Goal: Information Seeking & Learning: Check status

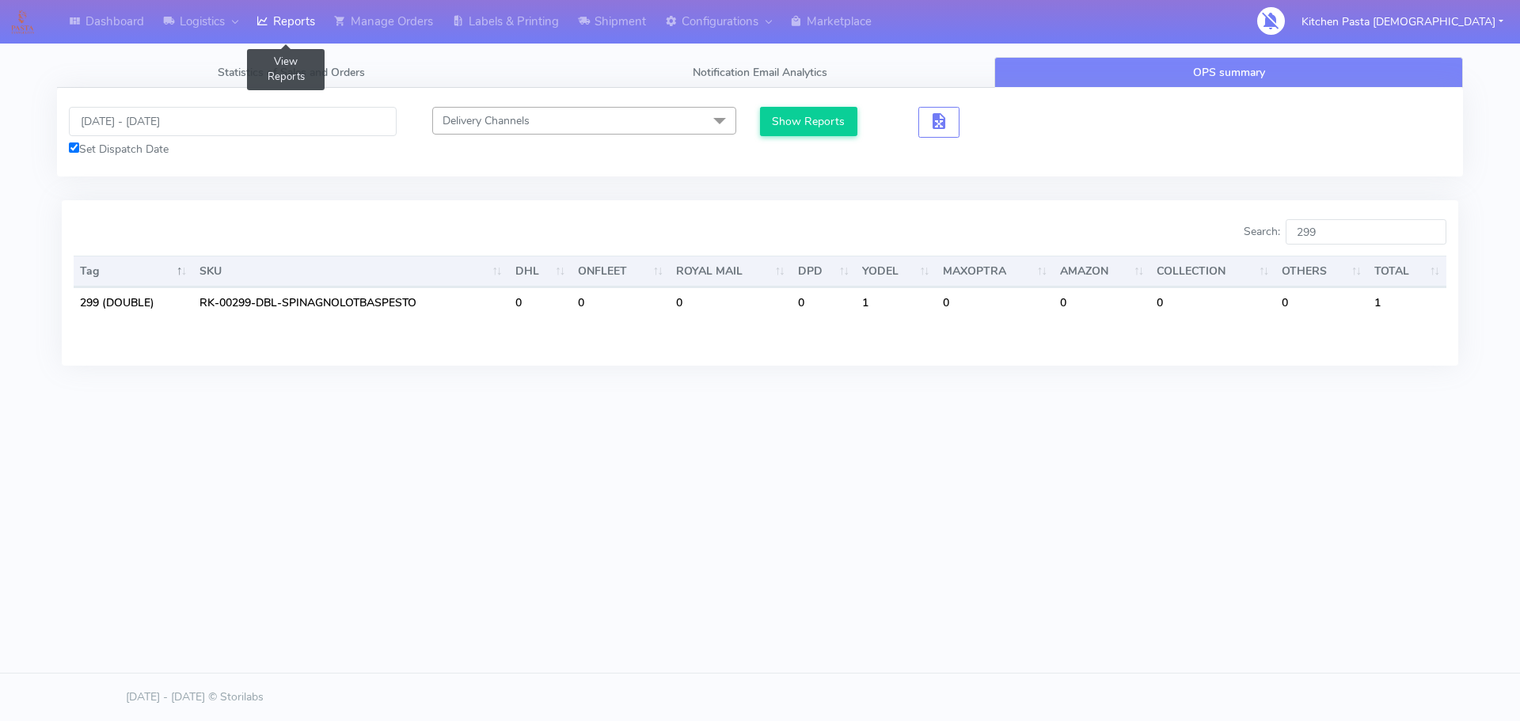
click at [255, 29] on link "Reports" at bounding box center [286, 22] width 78 height 44
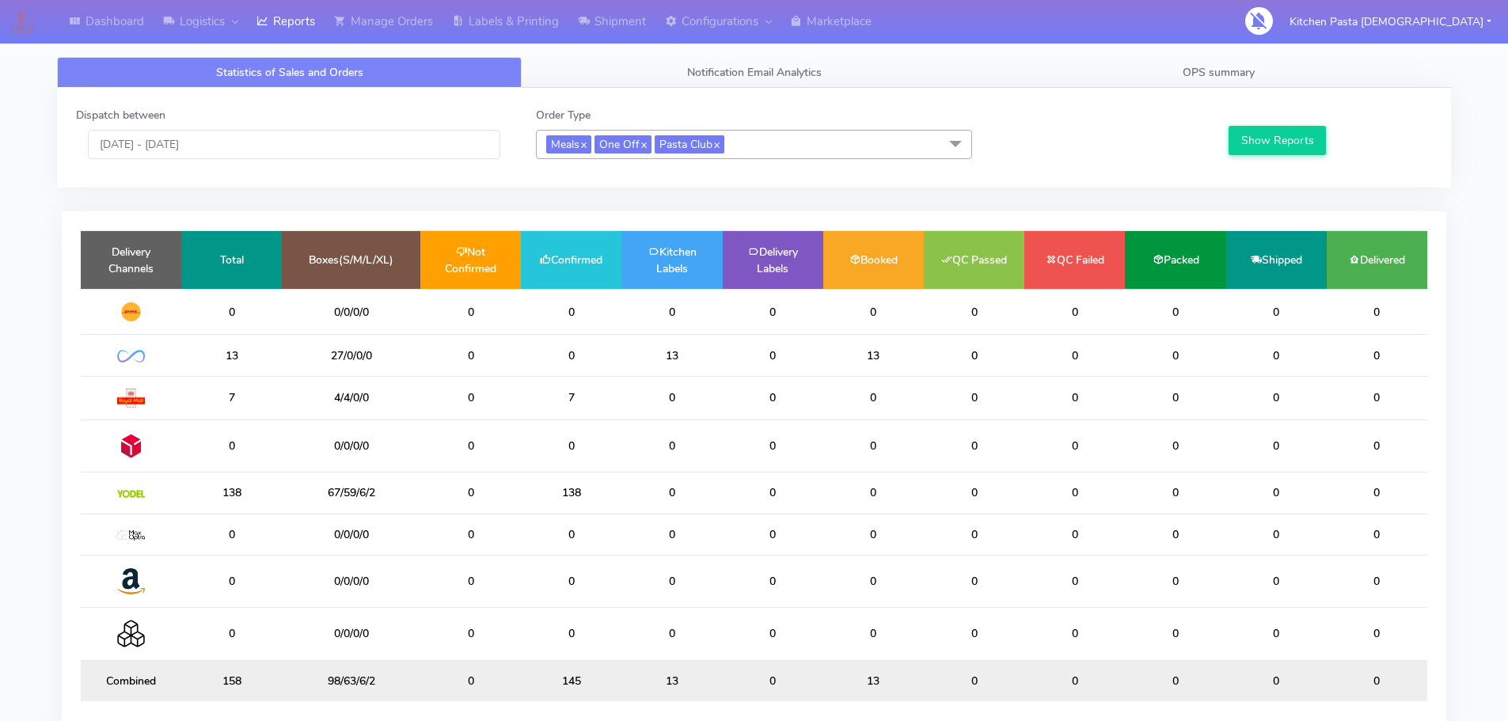
click at [539, 205] on div "Dispatch between 01/10/2025 - 01/10/2025 Order Type Meals x One Off x Pasta Clu…" at bounding box center [754, 425] width 1418 height 675
click at [141, 264] on td "Delivery Channels" at bounding box center [131, 260] width 101 height 58
click at [63, 218] on div "Delivery Channels Total Boxes(S/M/L/XL) Not Confirmed Confirmed Kitchen Labels …" at bounding box center [754, 475] width 1384 height 528
click at [203, 712] on div "Delivery Channels Total Boxes(S/M/L/XL) Not Confirmed Confirmed Kitchen Labels …" at bounding box center [754, 475] width 1384 height 528
click at [183, 708] on div "Delivery Channels Total Boxes(S/M/L/XL) Not Confirmed Confirmed Kitchen Labels …" at bounding box center [754, 475] width 1384 height 528
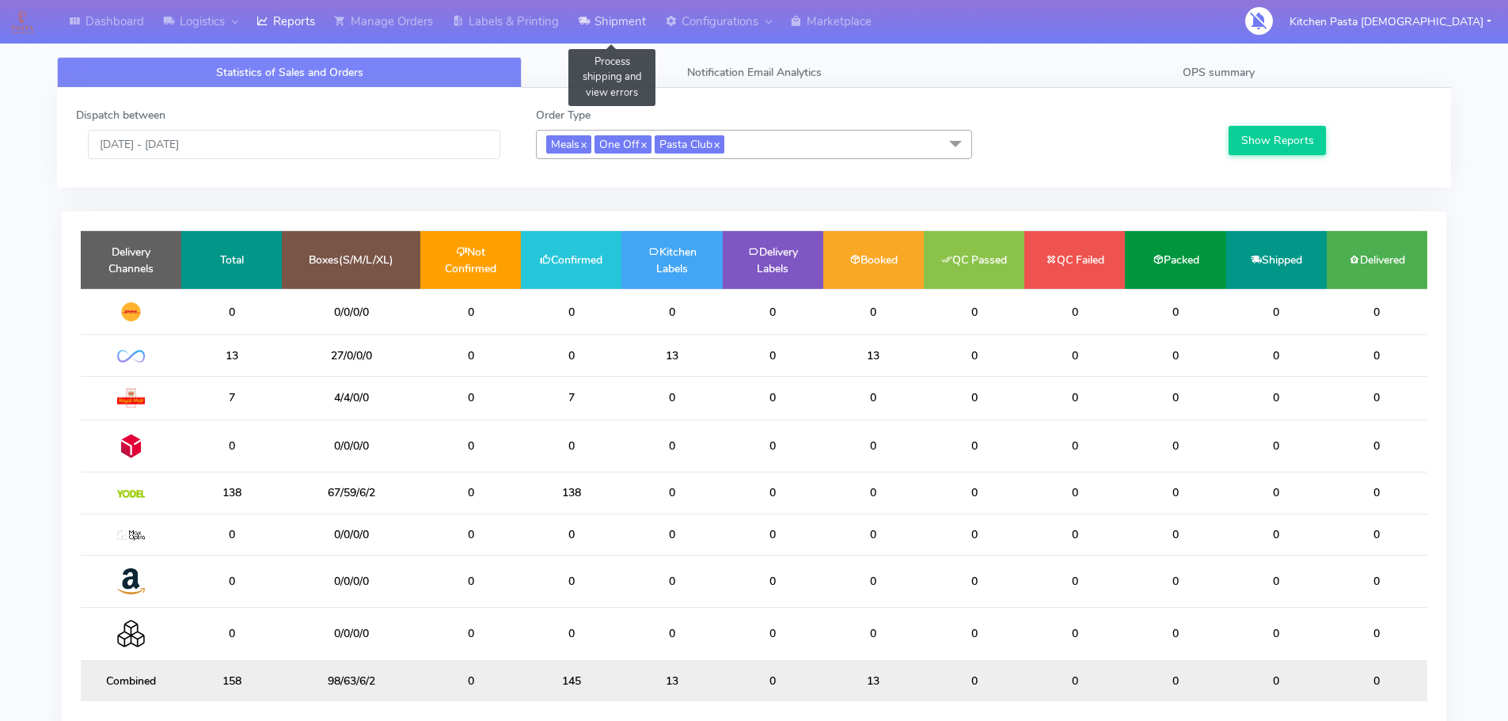
click at [639, 23] on link "Shipment" at bounding box center [611, 22] width 87 height 44
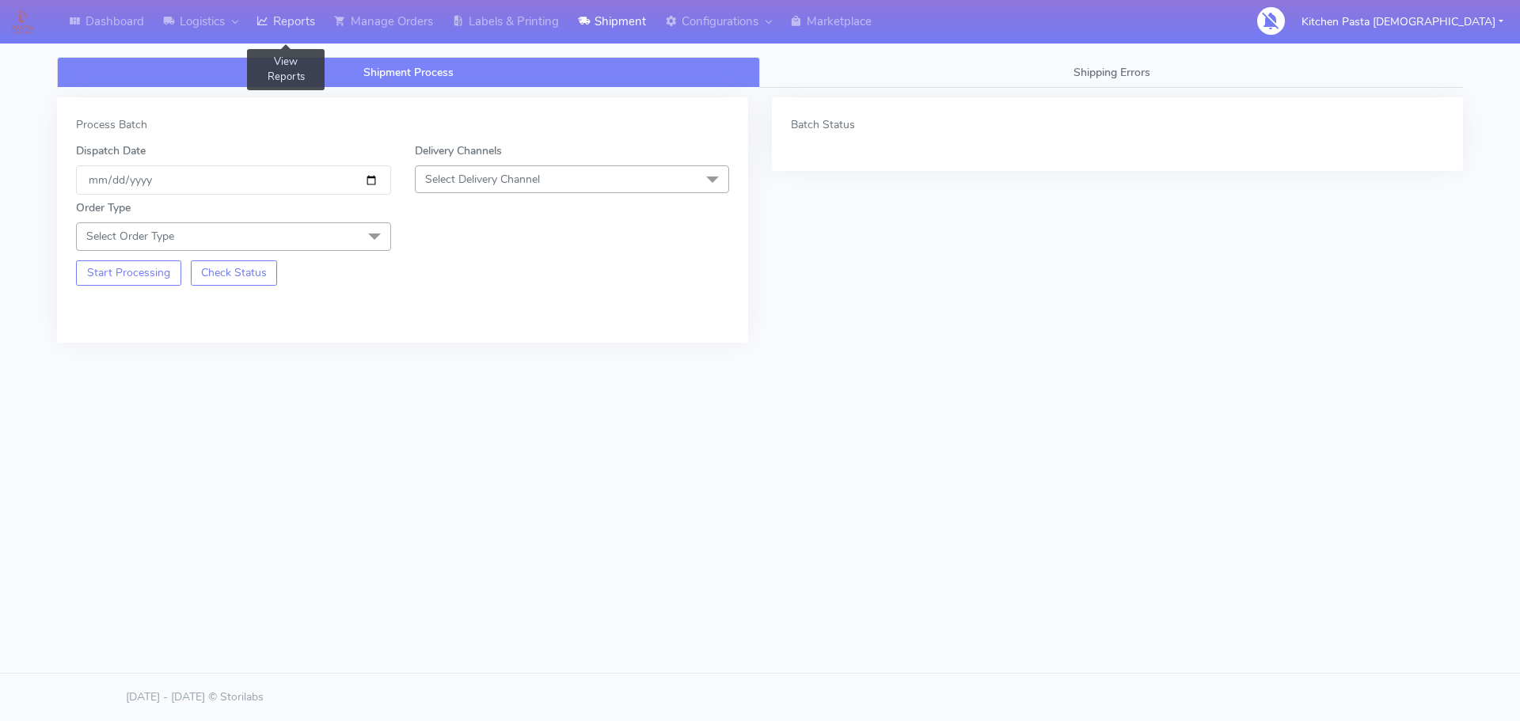
click at [325, 38] on link "Reports" at bounding box center [286, 22] width 78 height 44
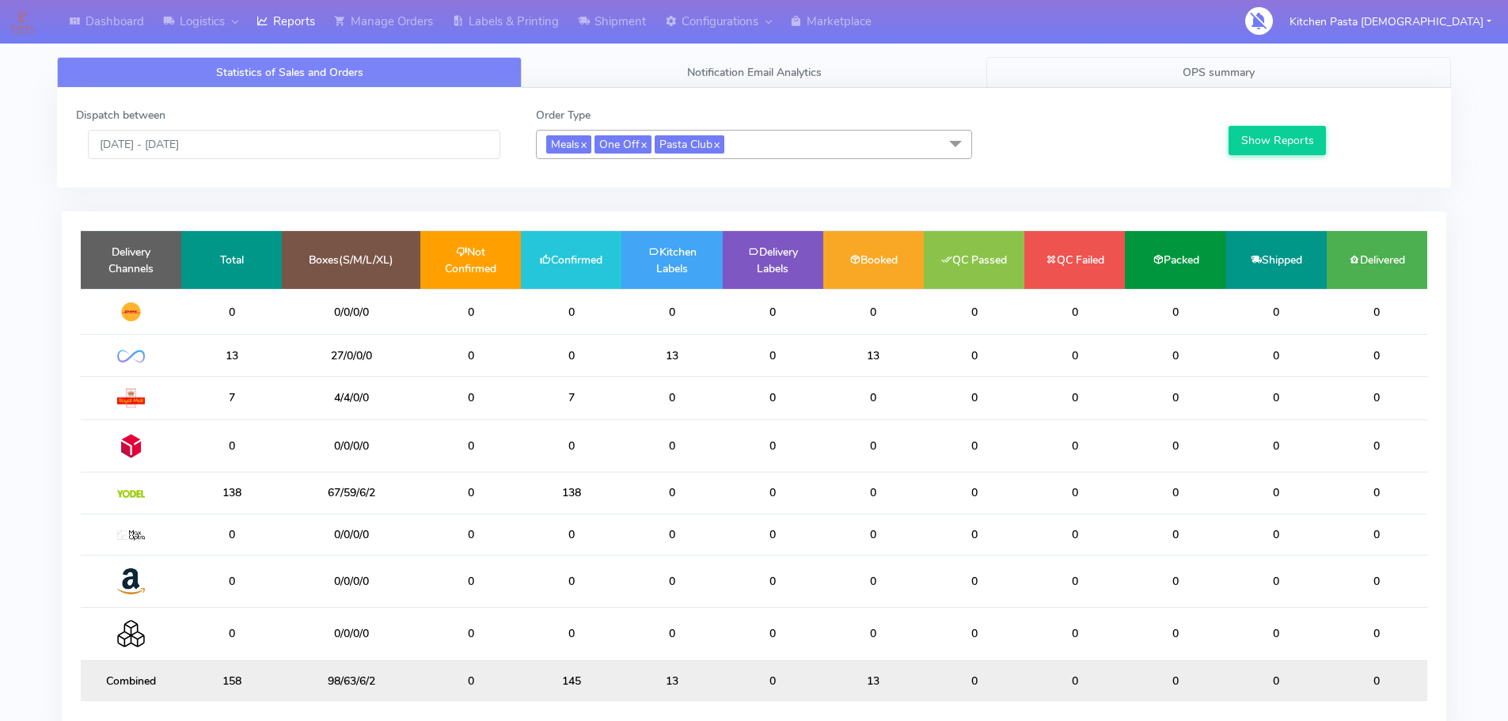
click at [1326, 79] on link "OPS summary" at bounding box center [1218, 72] width 465 height 31
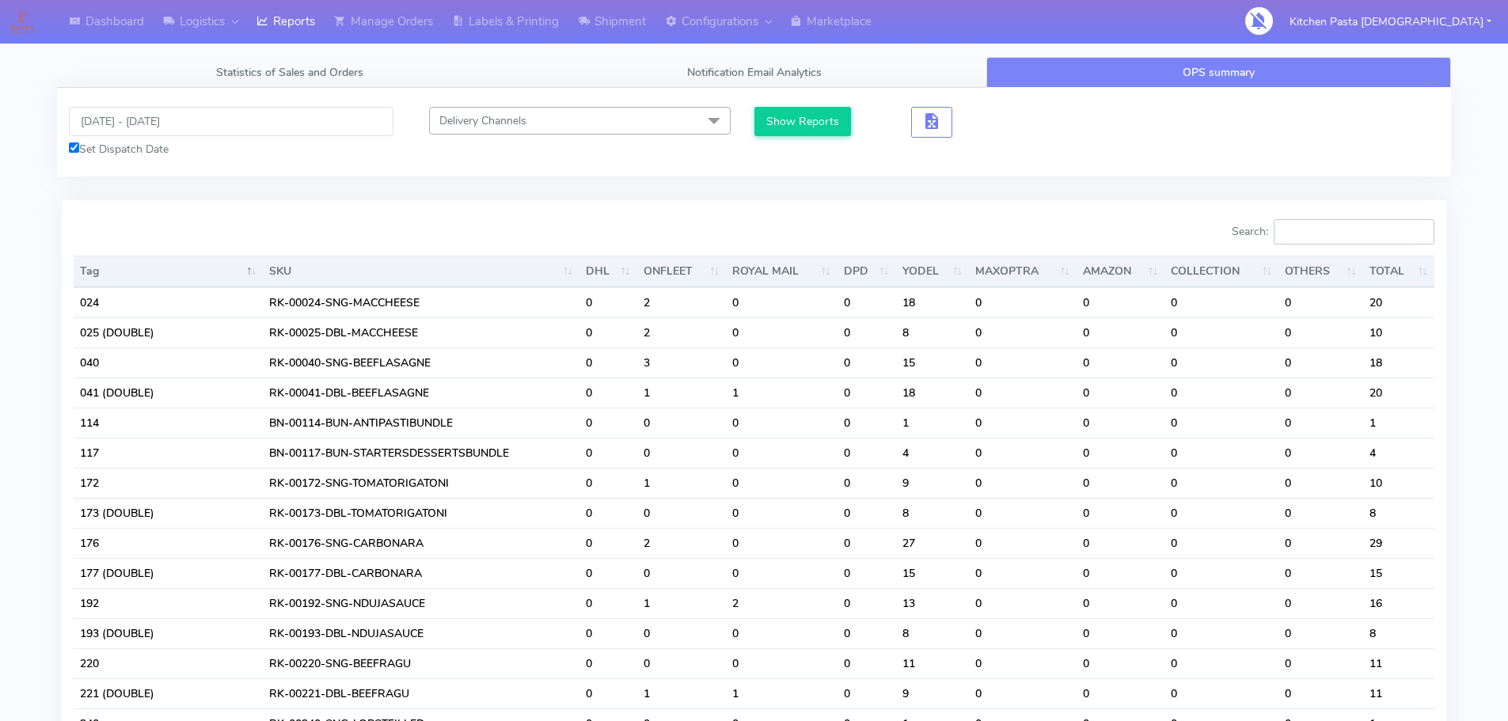
click at [1340, 241] on input "Search:" at bounding box center [1354, 231] width 161 height 25
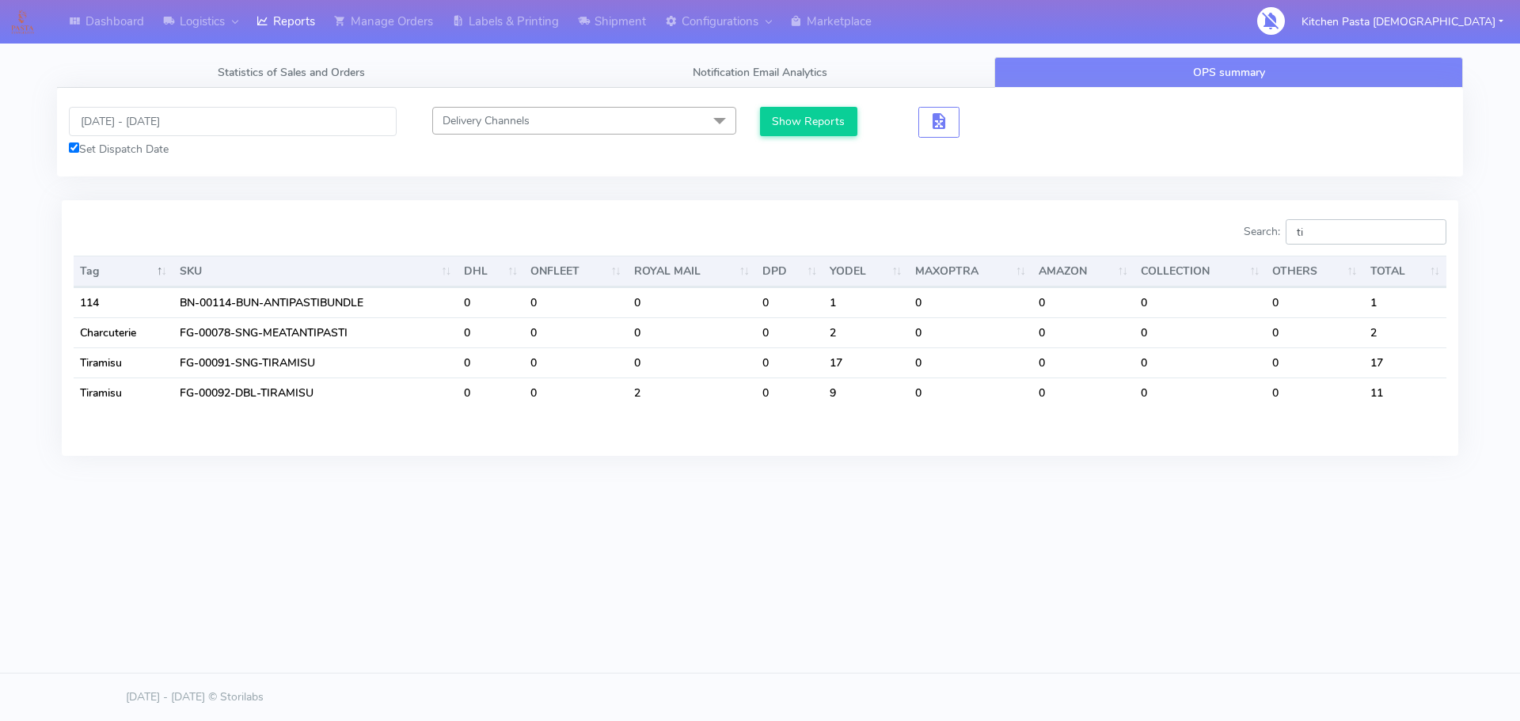
type input "t"
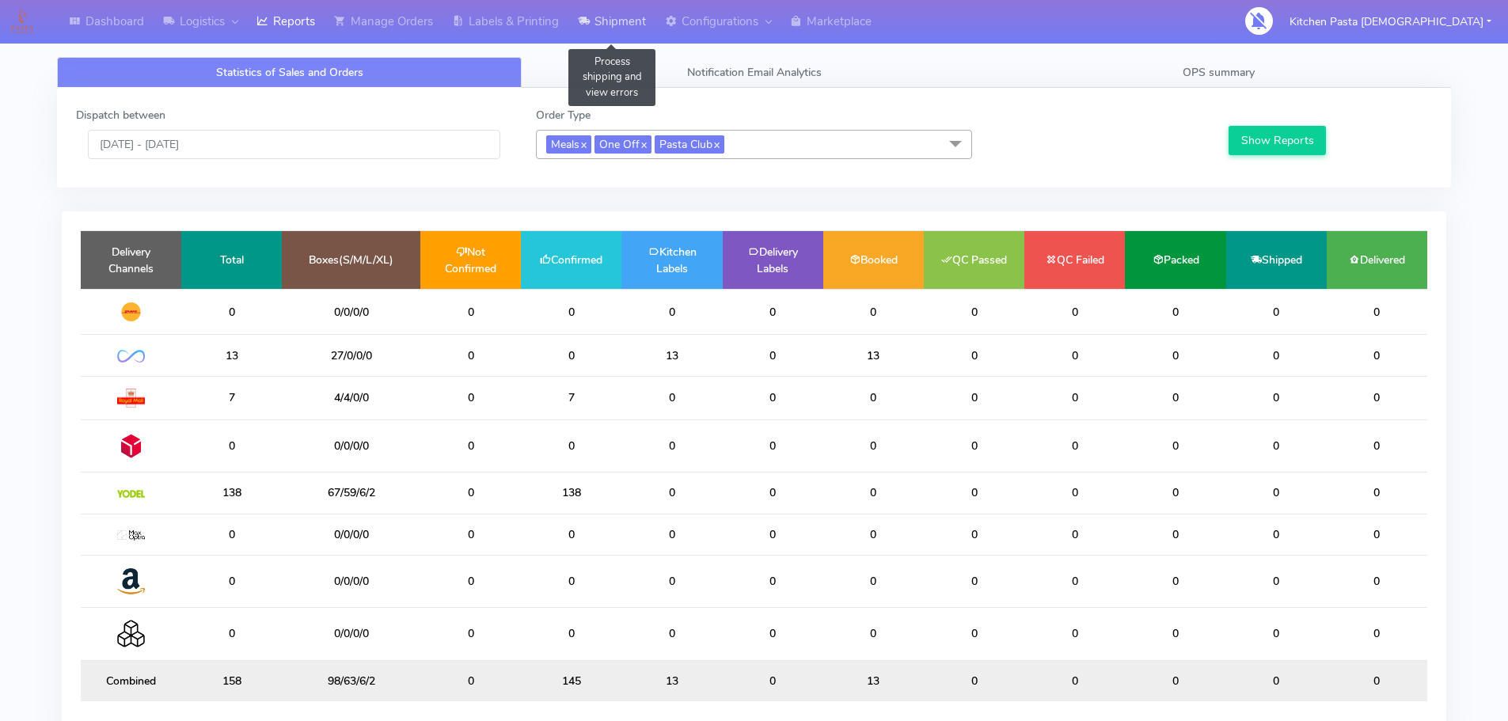
click at [600, 16] on link "Shipment" at bounding box center [611, 22] width 87 height 44
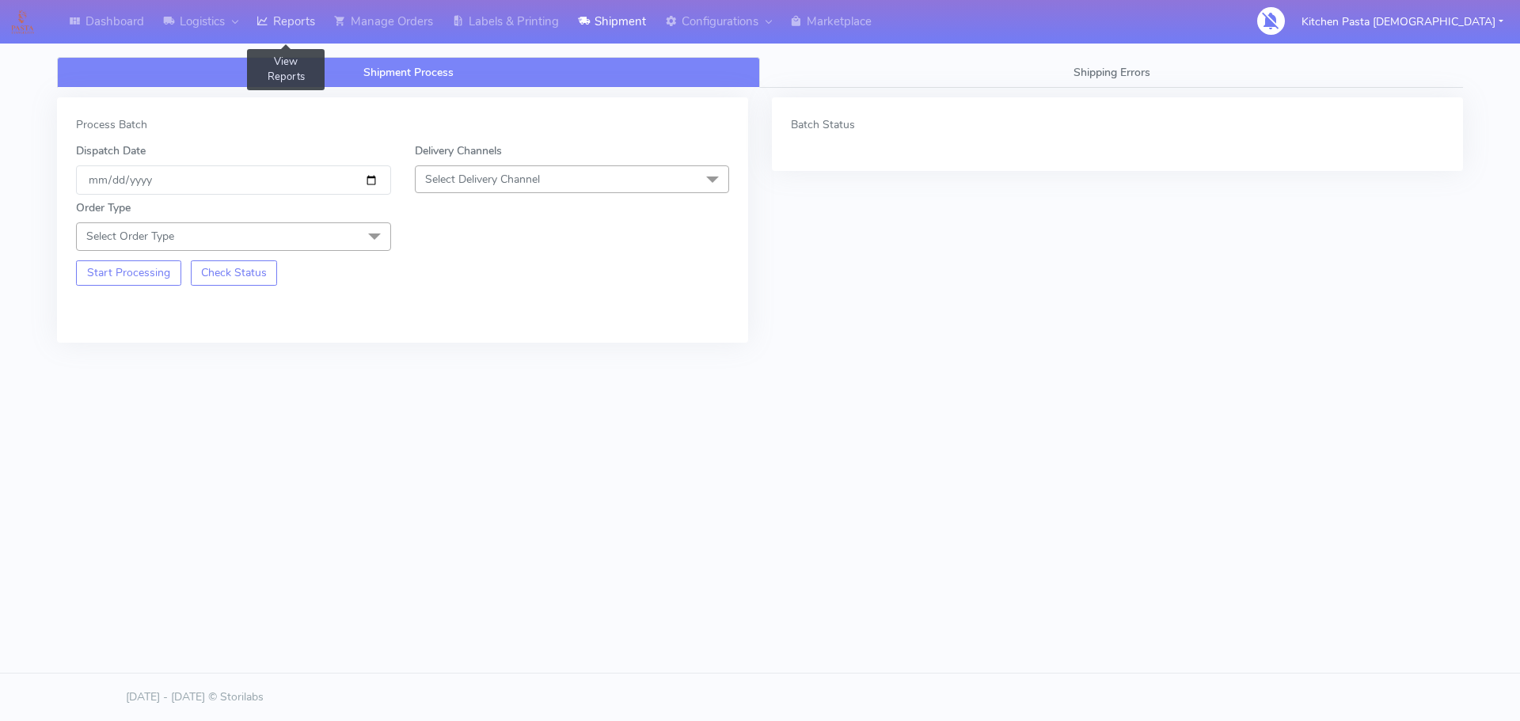
click at [302, 16] on link "Reports" at bounding box center [286, 22] width 78 height 44
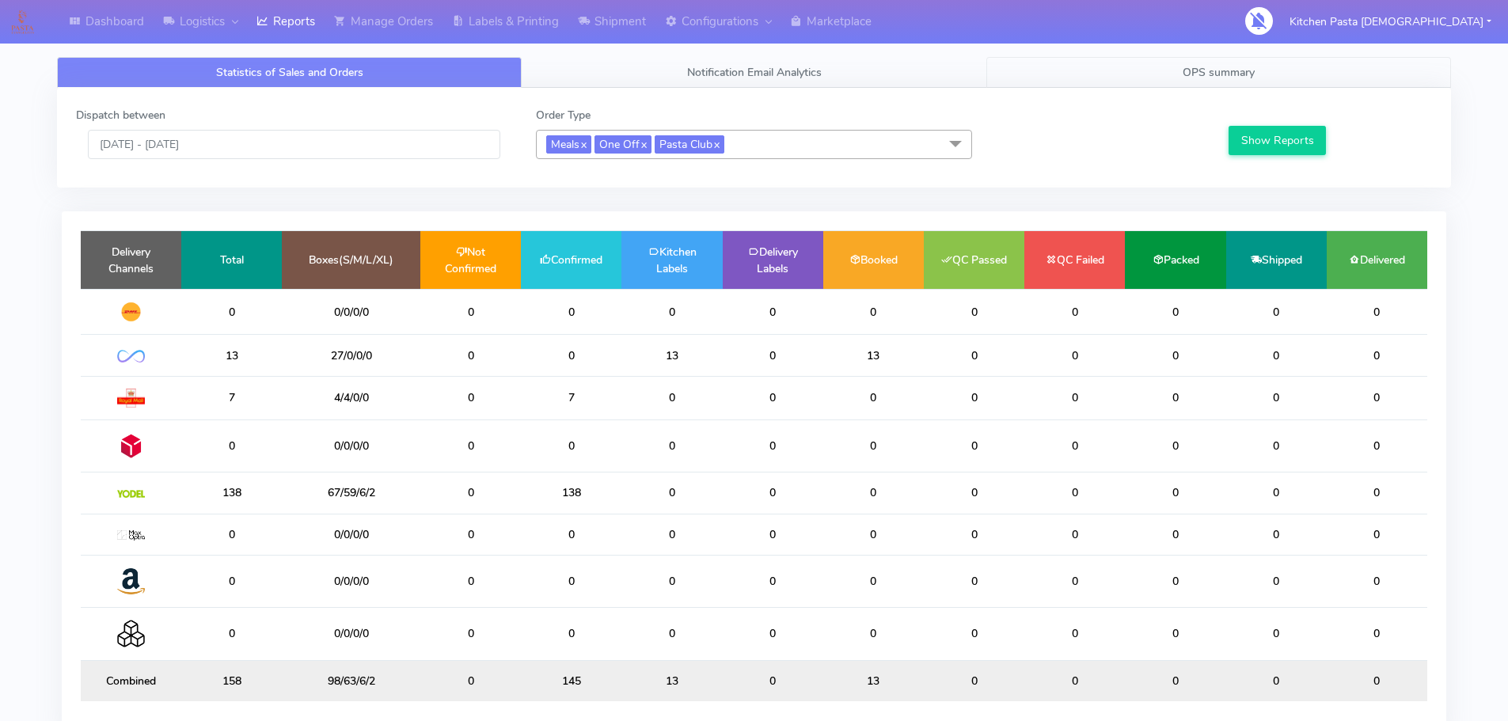
click at [1144, 75] on link "OPS summary" at bounding box center [1218, 72] width 465 height 31
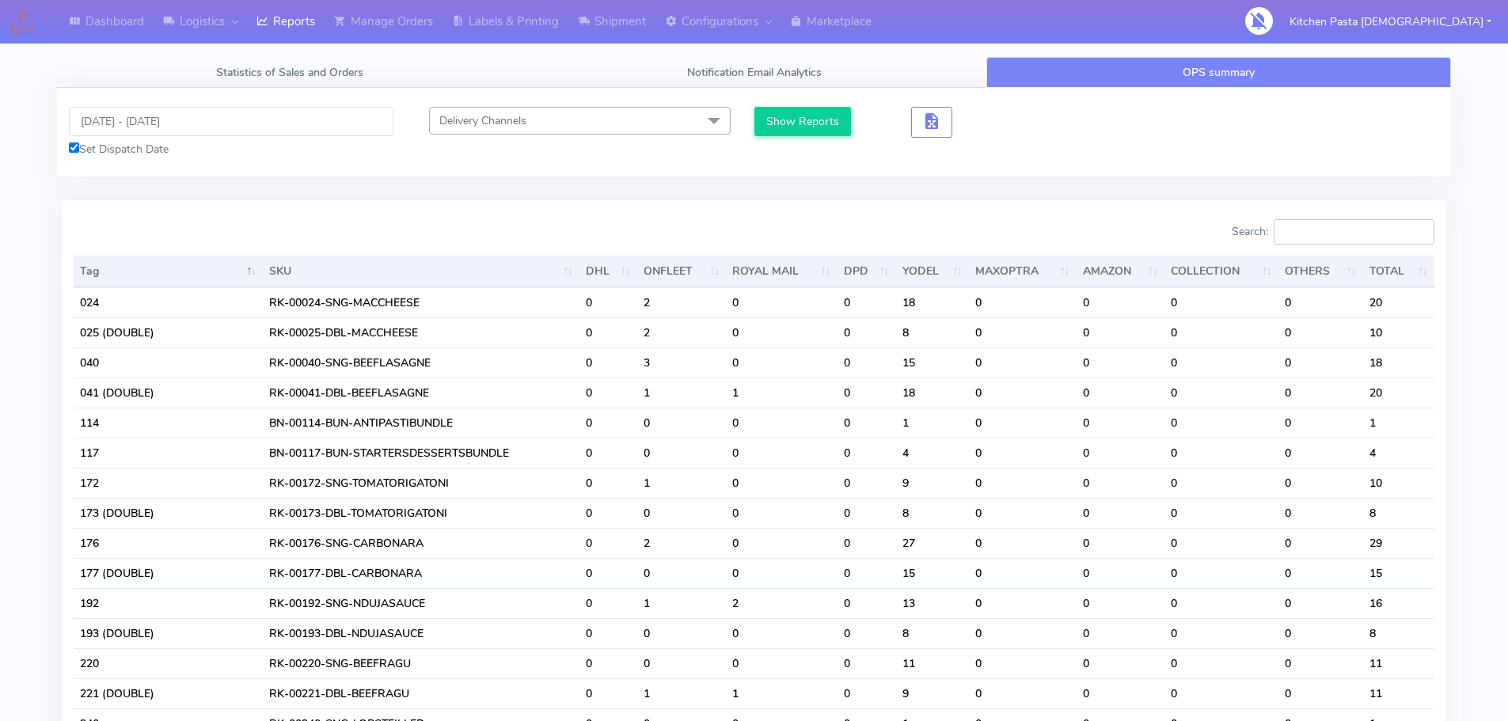
click at [1344, 239] on input "Search:" at bounding box center [1354, 231] width 161 height 25
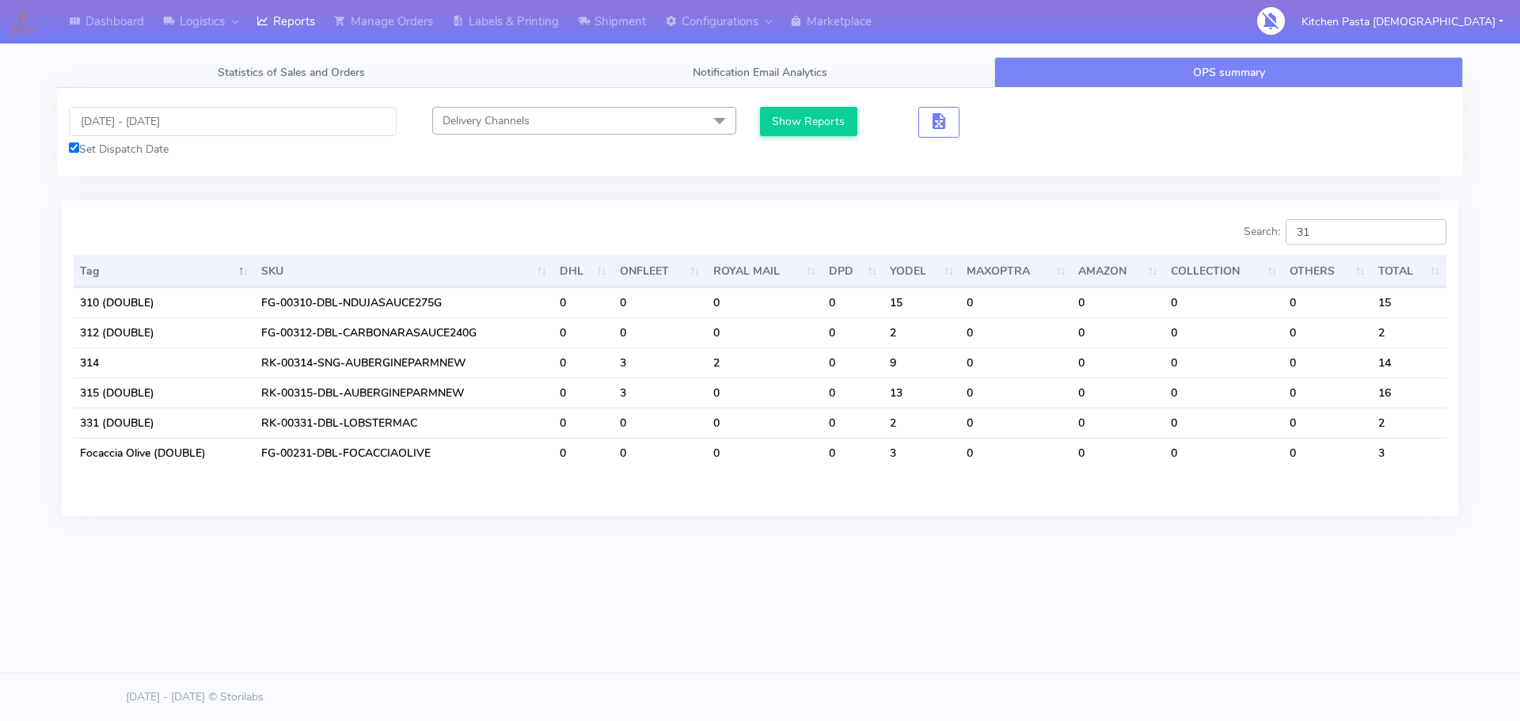
type input "3"
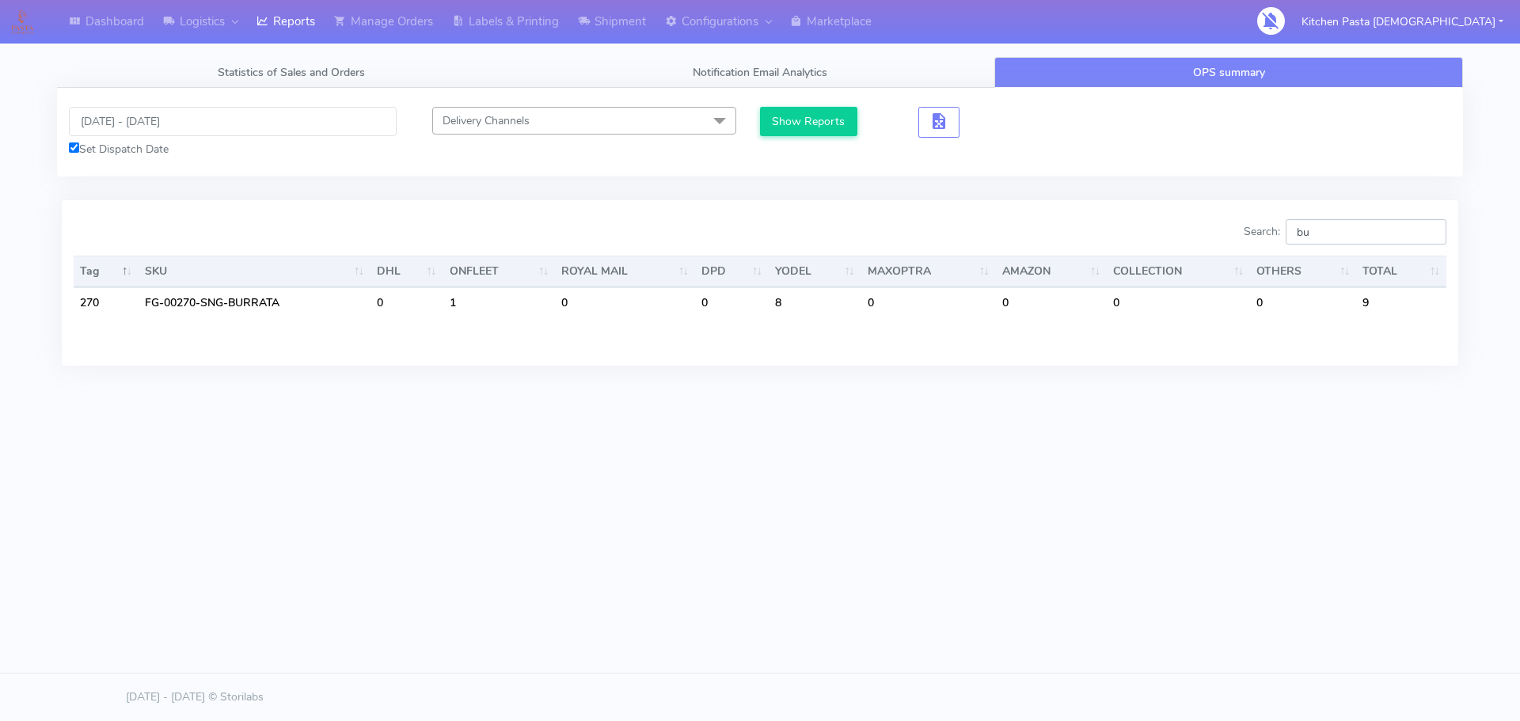
type input "b"
type input "t"
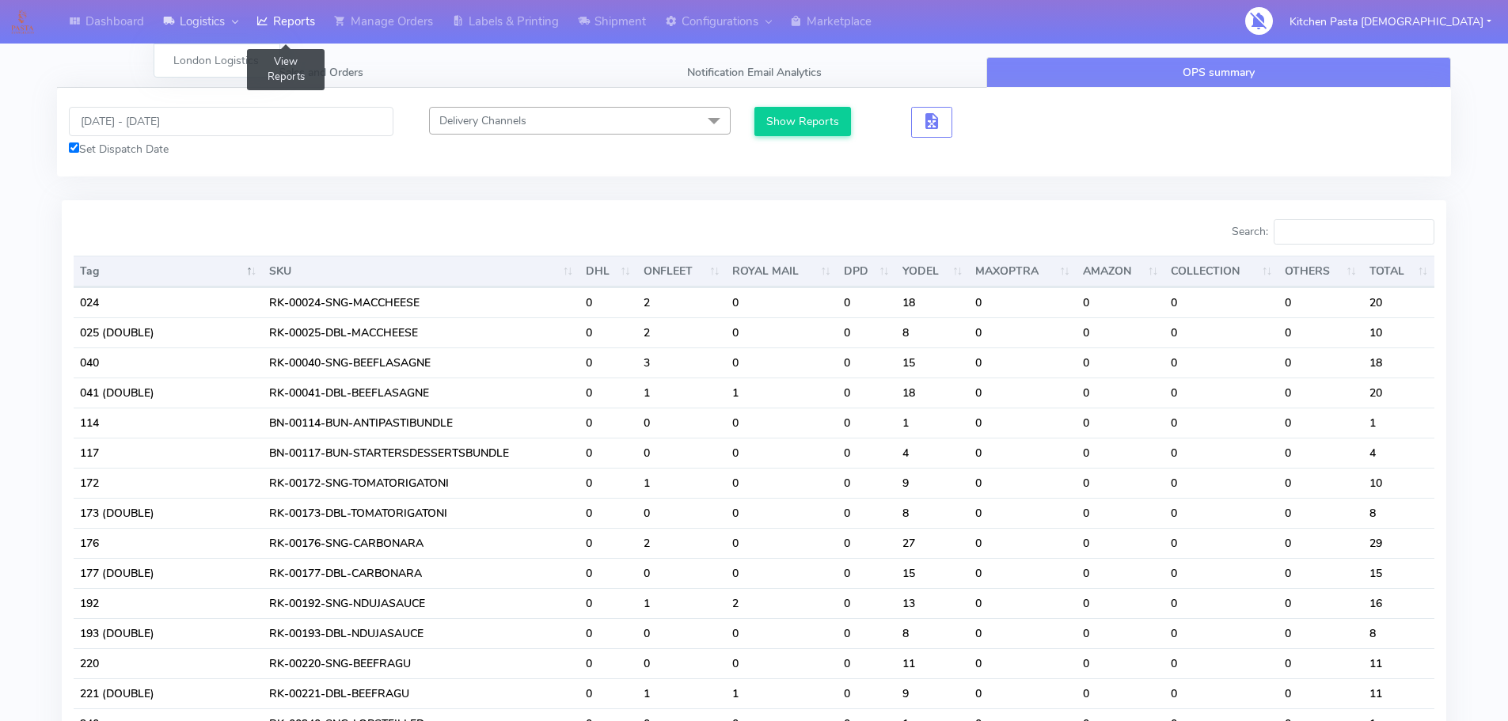
drag, startPoint x: 301, startPoint y: 23, endPoint x: 239, endPoint y: 4, distance: 64.6
click at [301, 23] on link "Reports" at bounding box center [286, 22] width 78 height 44
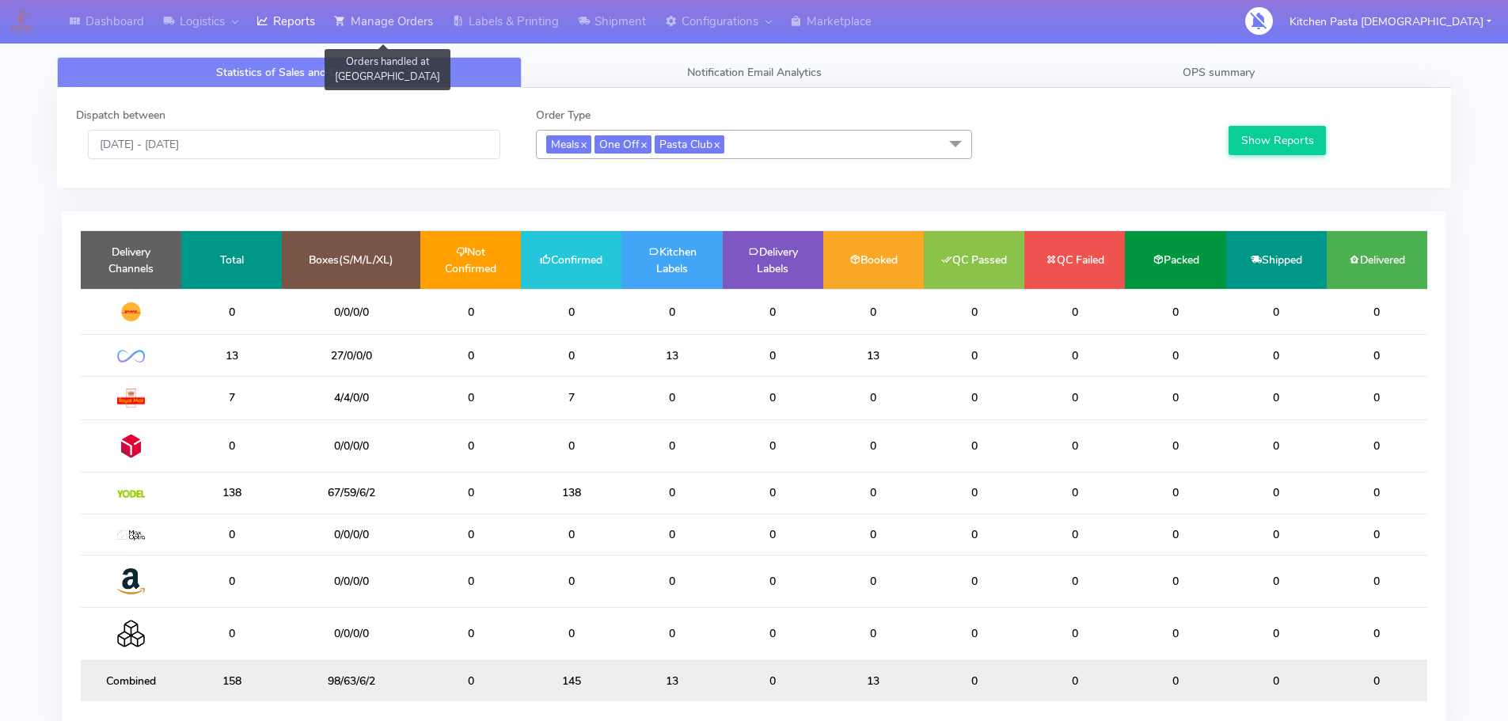
click at [421, 22] on link "Manage Orders" at bounding box center [384, 22] width 118 height 44
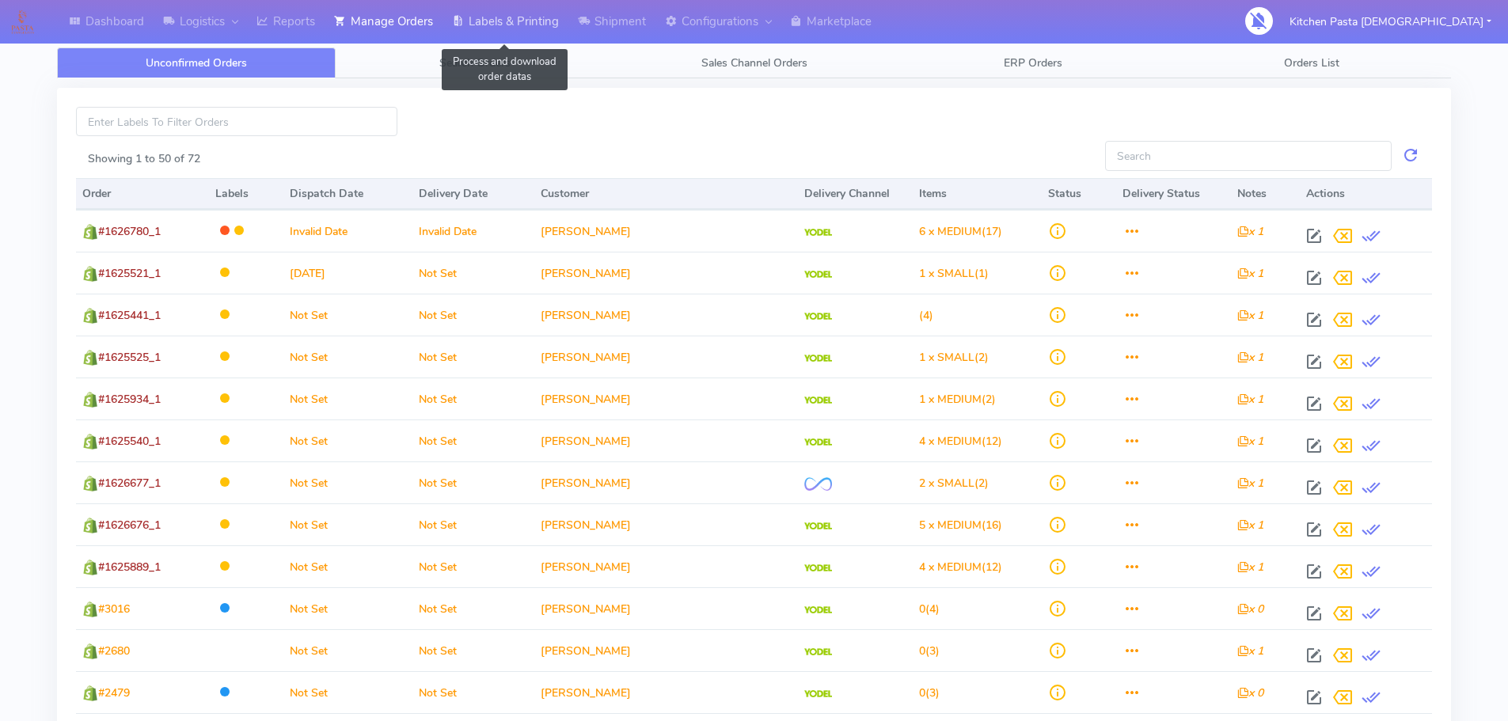
click at [533, 21] on link "Labels & Printing" at bounding box center [505, 22] width 126 height 44
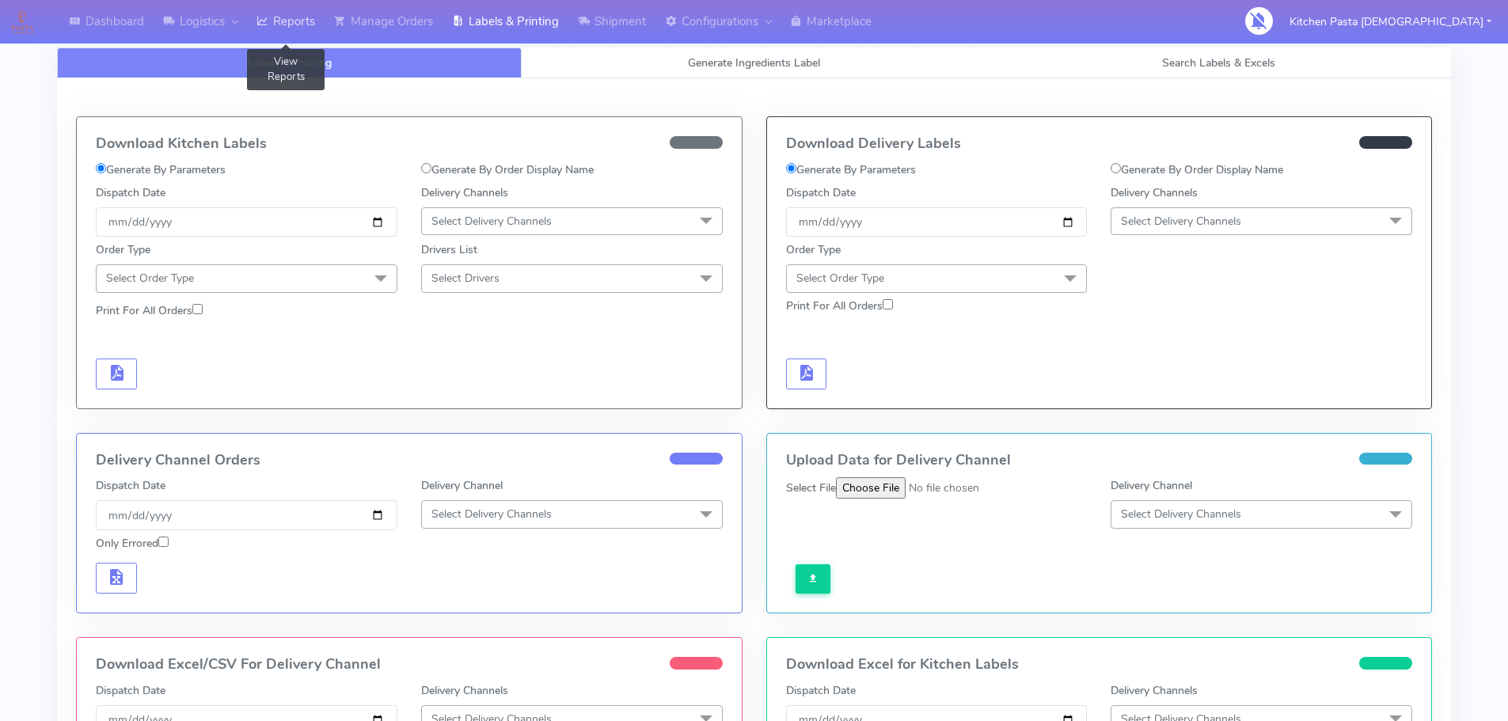
click at [277, 25] on link "Reports" at bounding box center [286, 22] width 78 height 44
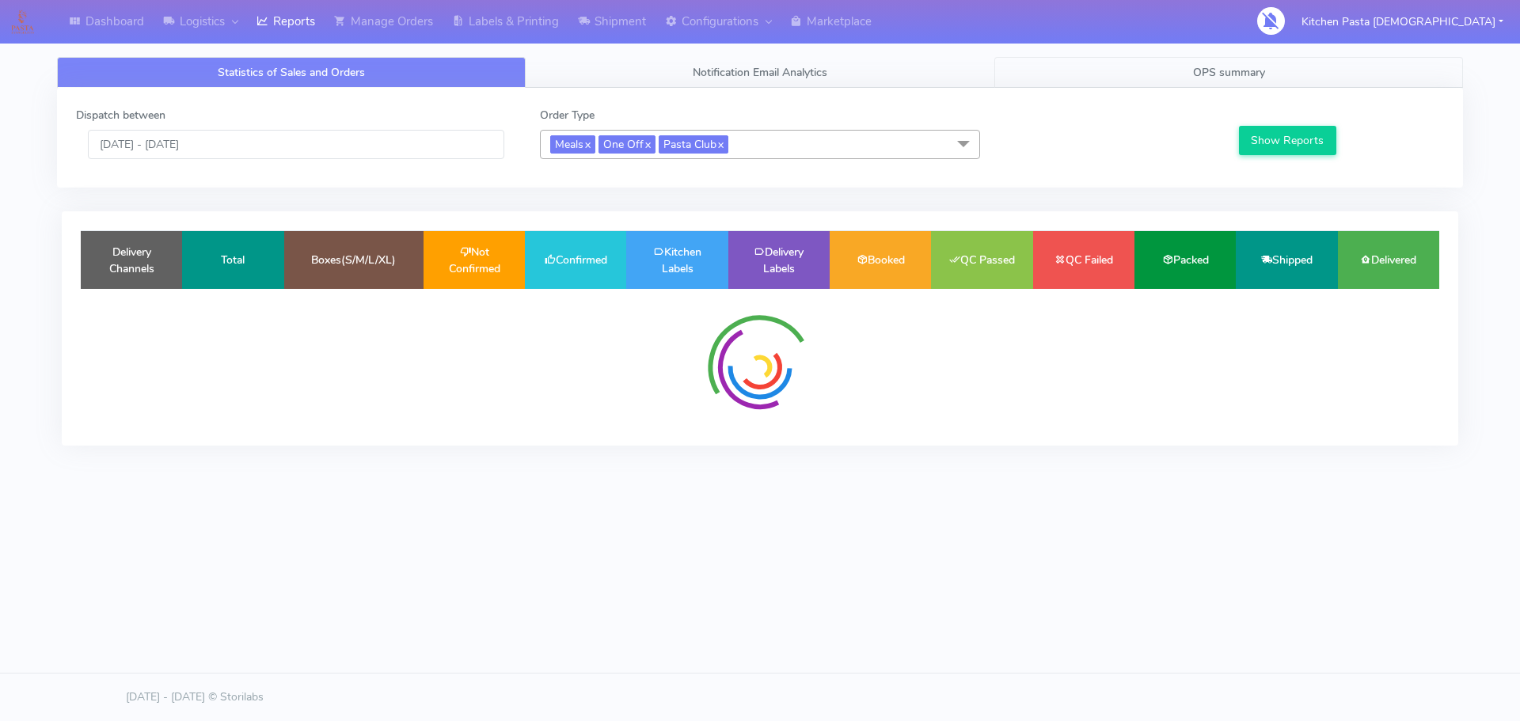
drag, startPoint x: 1156, startPoint y: 67, endPoint x: 1164, endPoint y: 76, distance: 11.8
click at [1156, 66] on link "OPS summary" at bounding box center [1228, 72] width 469 height 31
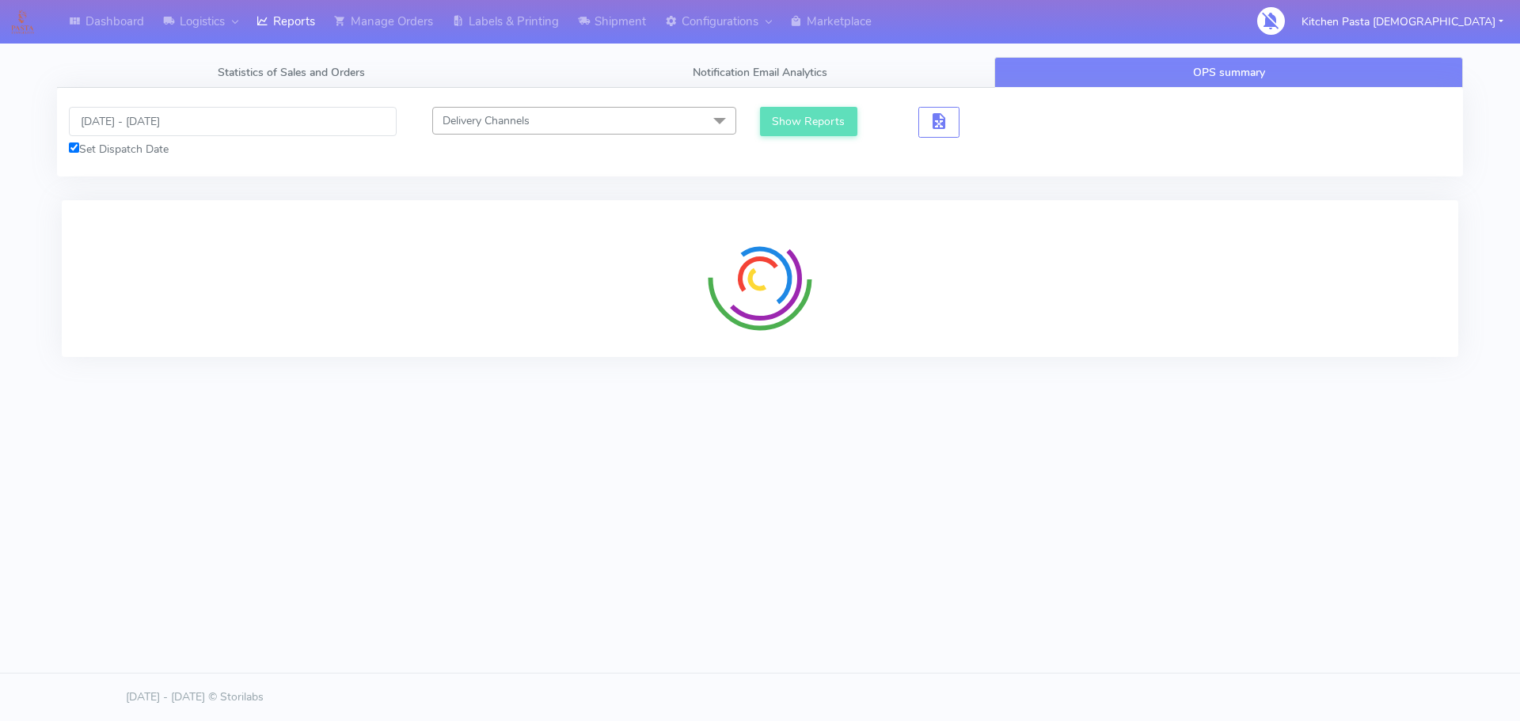
click at [822, 130] on button "Show Reports" at bounding box center [808, 121] width 97 height 29
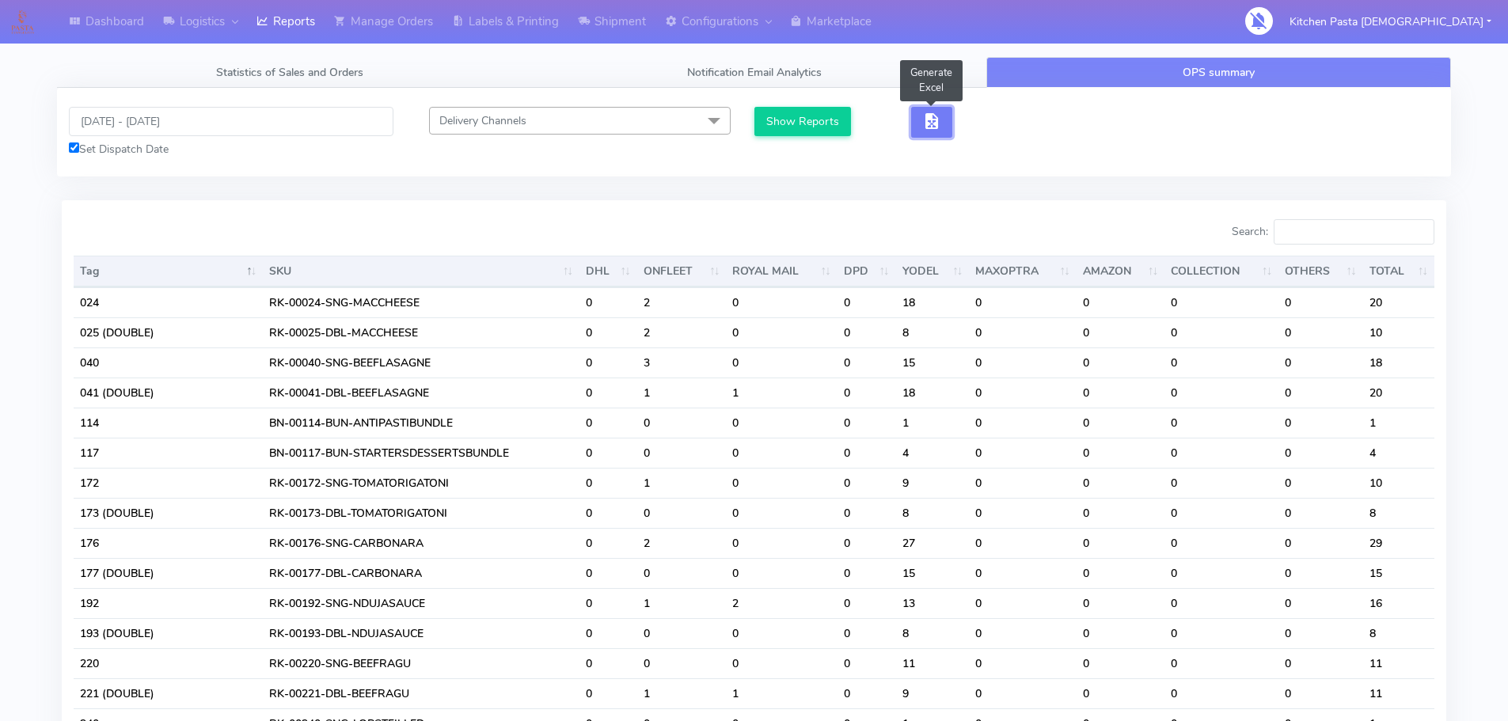
click at [926, 125] on span "button" at bounding box center [931, 124] width 19 height 15
click at [1008, 121] on button "button" at bounding box center [989, 122] width 41 height 31
click at [995, 123] on span "button" at bounding box center [989, 124] width 19 height 15
